Goal: Task Accomplishment & Management: Use online tool/utility

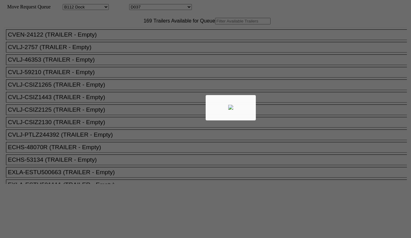
select select "121"
select select "3283"
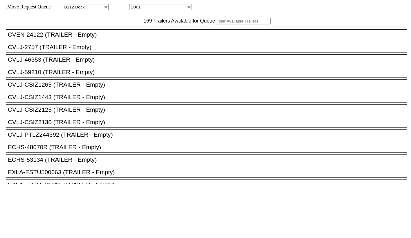
click at [215, 24] on input "text" at bounding box center [242, 21] width 55 height 7
paste input "GM53305"
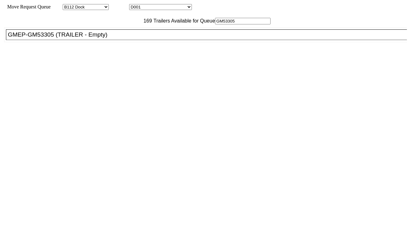
type input "GM53305"
click at [127, 38] on div "GMEP-GM53305 (TRAILER - Empty)" at bounding box center [209, 34] width 402 height 7
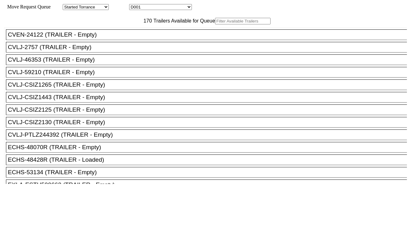
click at [215, 24] on input "text" at bounding box center [242, 21] width 55 height 7
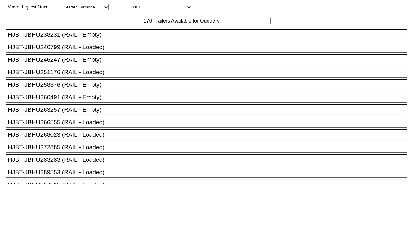
type input "hj"
click at [78, 113] on div "HJBT-JBHU263257 (RAIL - Empty)" at bounding box center [209, 109] width 402 height 7
